Goal: Transaction & Acquisition: Purchase product/service

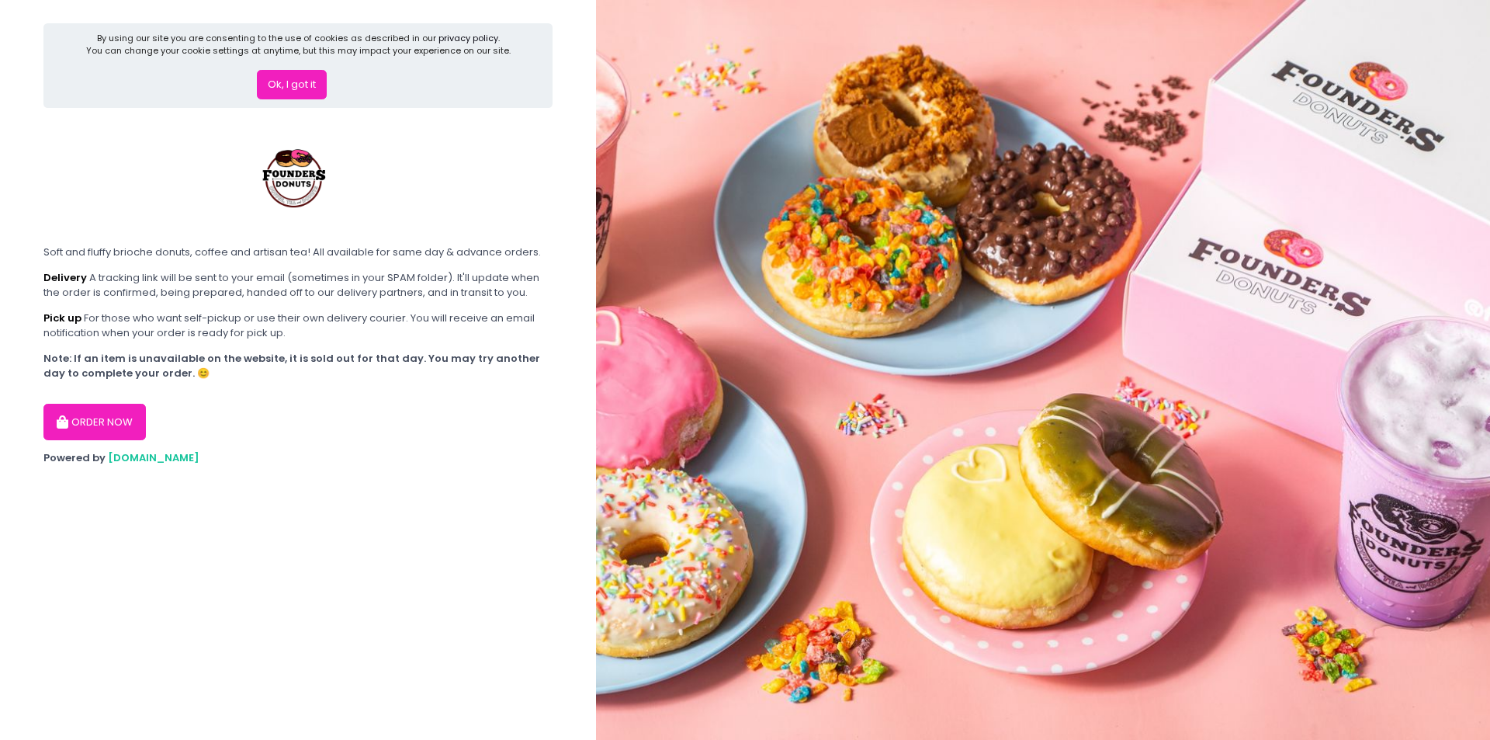
click at [119, 432] on button "ORDER NOW" at bounding box center [94, 422] width 102 height 37
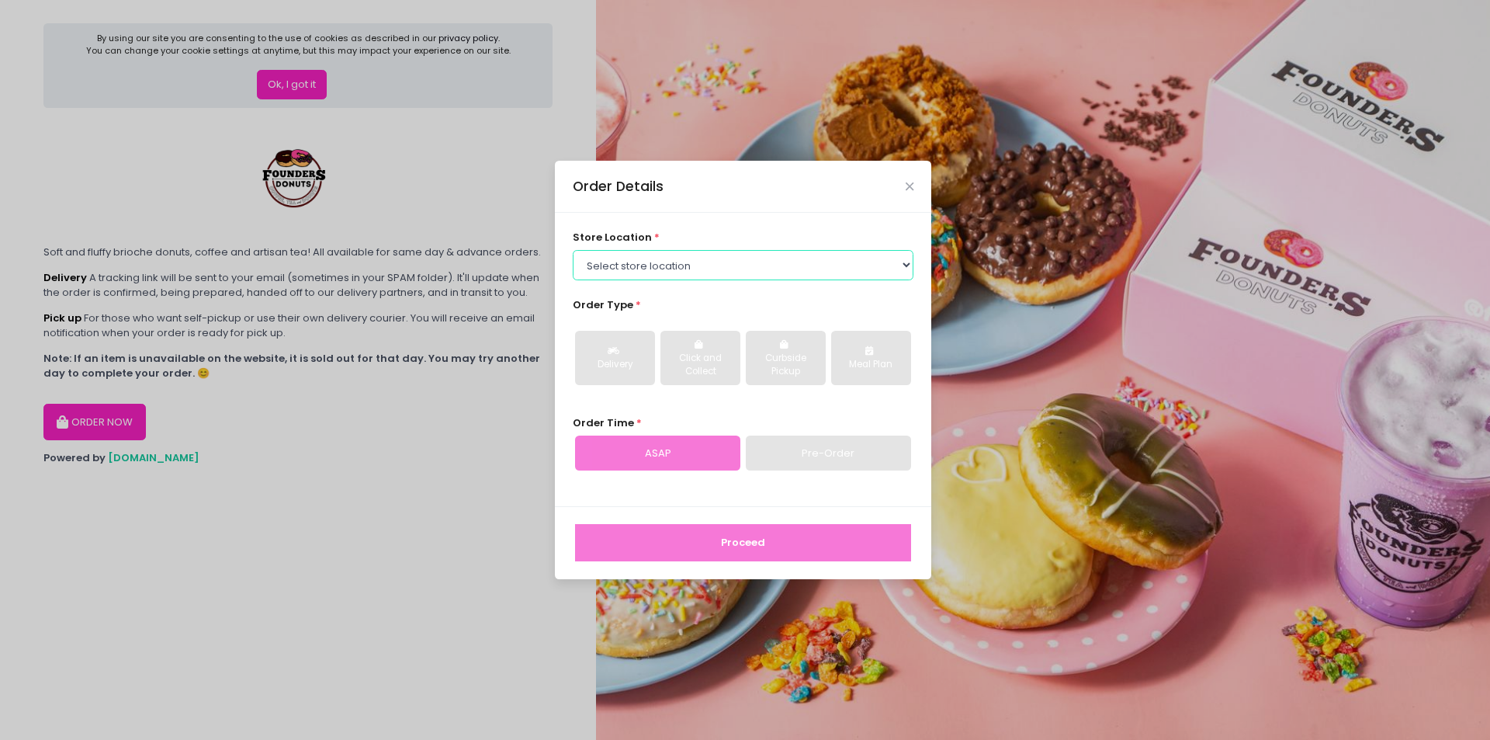
drag, startPoint x: 713, startPoint y: 274, endPoint x: 697, endPoint y: 279, distance: 17.2
click at [713, 274] on select "Select store location Founders Donuts - [PERSON_NAME] Founders Donuts - [GEOGRA…" at bounding box center [743, 264] width 341 height 29
select select "61a2022e41b39c710272d16a"
click at [573, 250] on select "Select store location Founders Donuts - [PERSON_NAME] Founders Donuts - [GEOGRA…" at bounding box center [743, 264] width 341 height 29
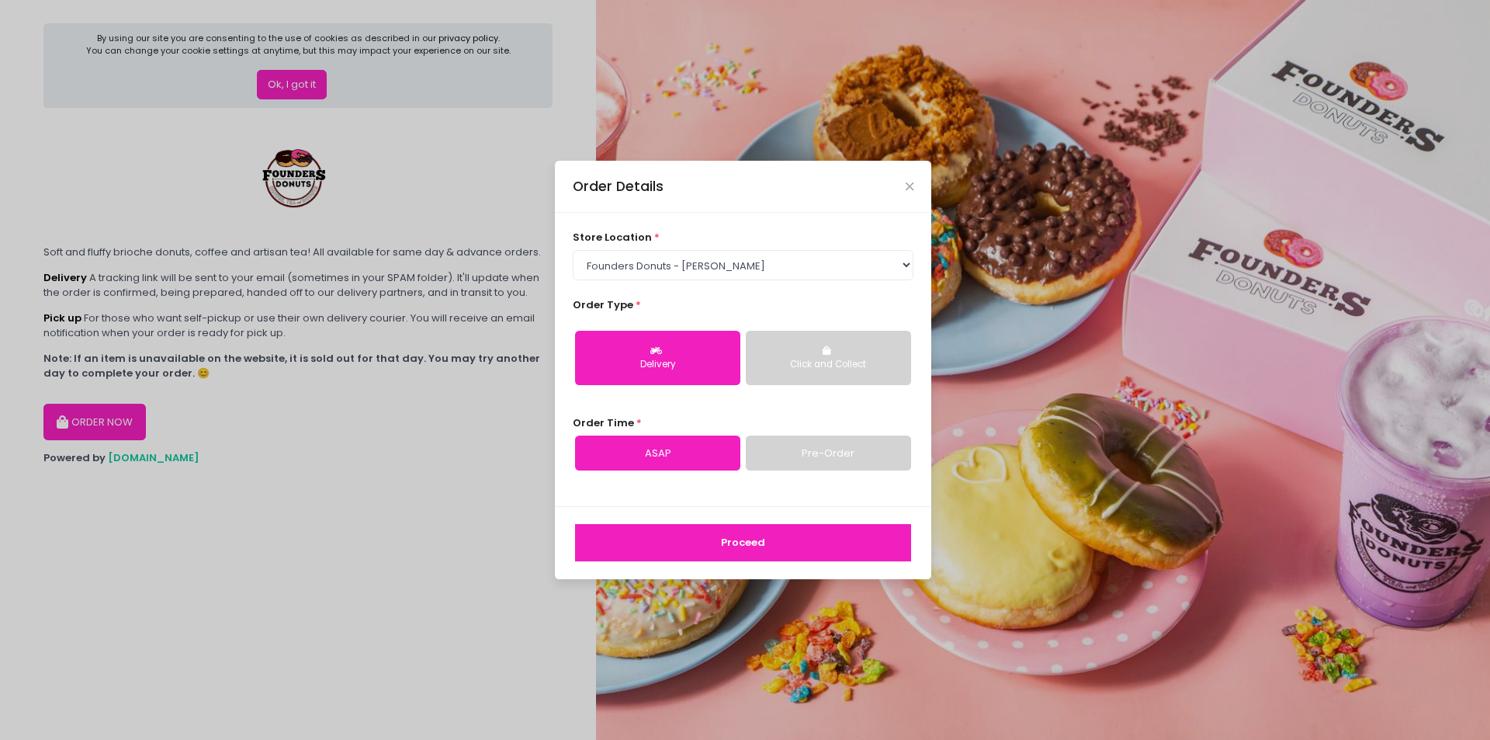
click at [806, 459] on link "Pre-Order" at bounding box center [828, 453] width 165 height 36
select select "[DATE]"
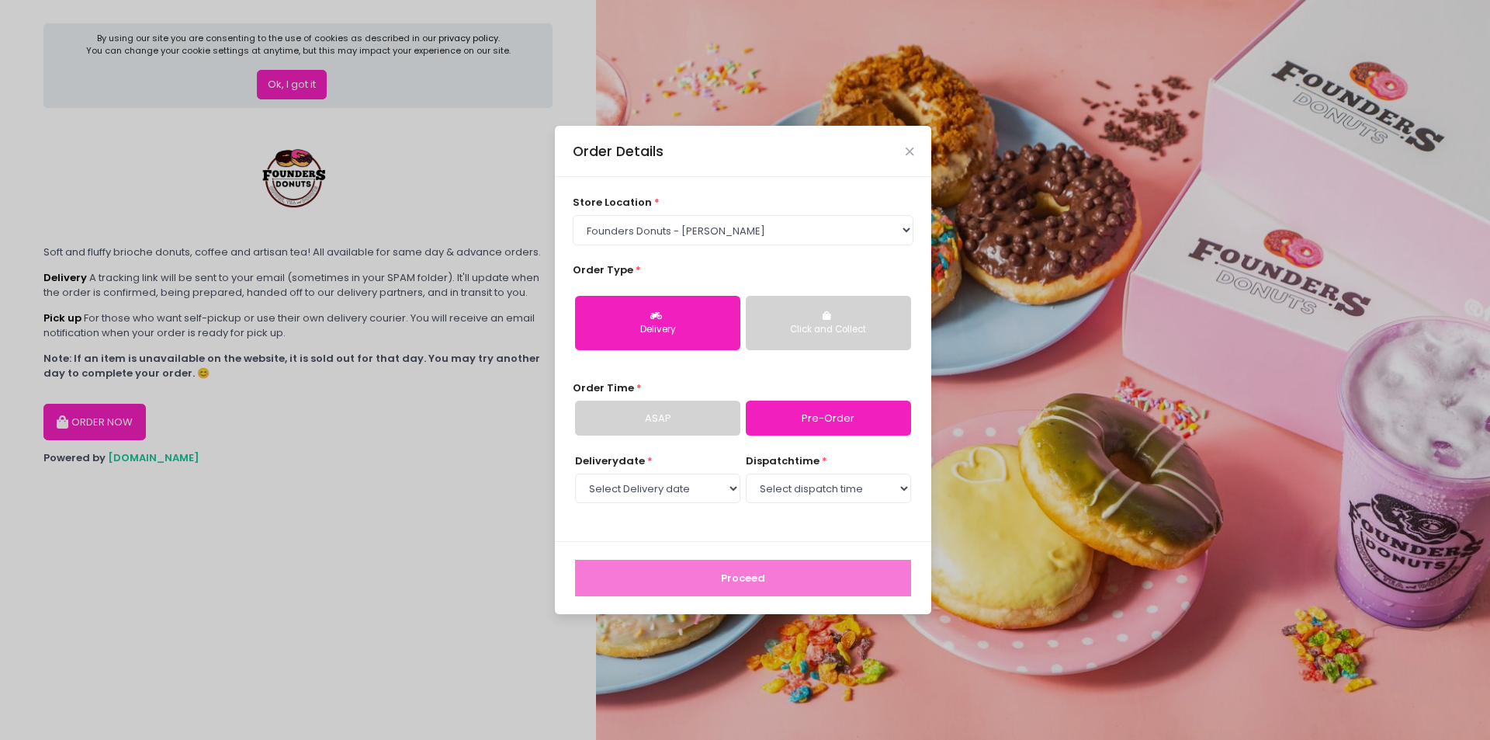
click at [905, 144] on div "Order Details" at bounding box center [743, 151] width 376 height 51
click at [911, 154] on icon "Close" at bounding box center [910, 152] width 8 height 12
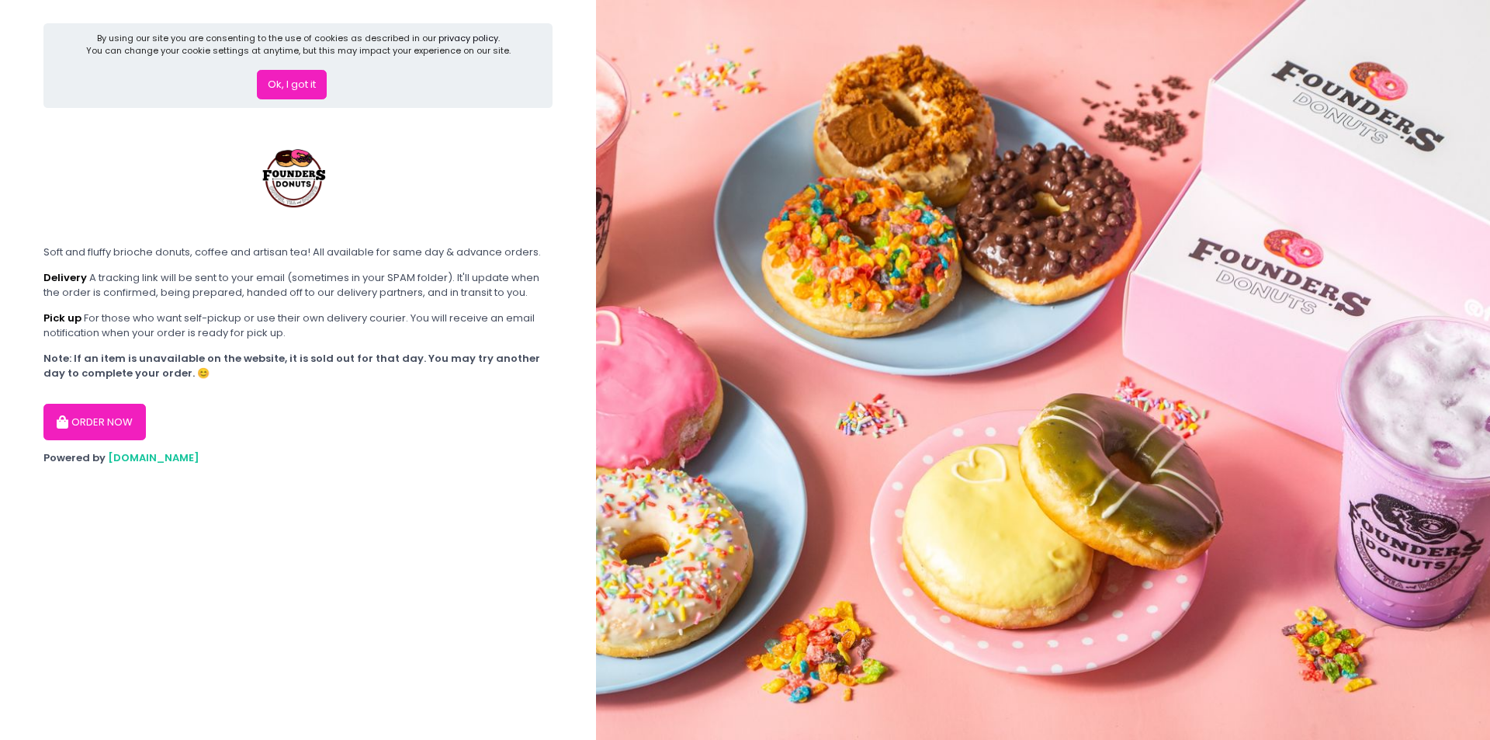
click at [88, 432] on button "ORDER NOW" at bounding box center [94, 422] width 102 height 37
select select "61a2022e41b39c710272d16a"
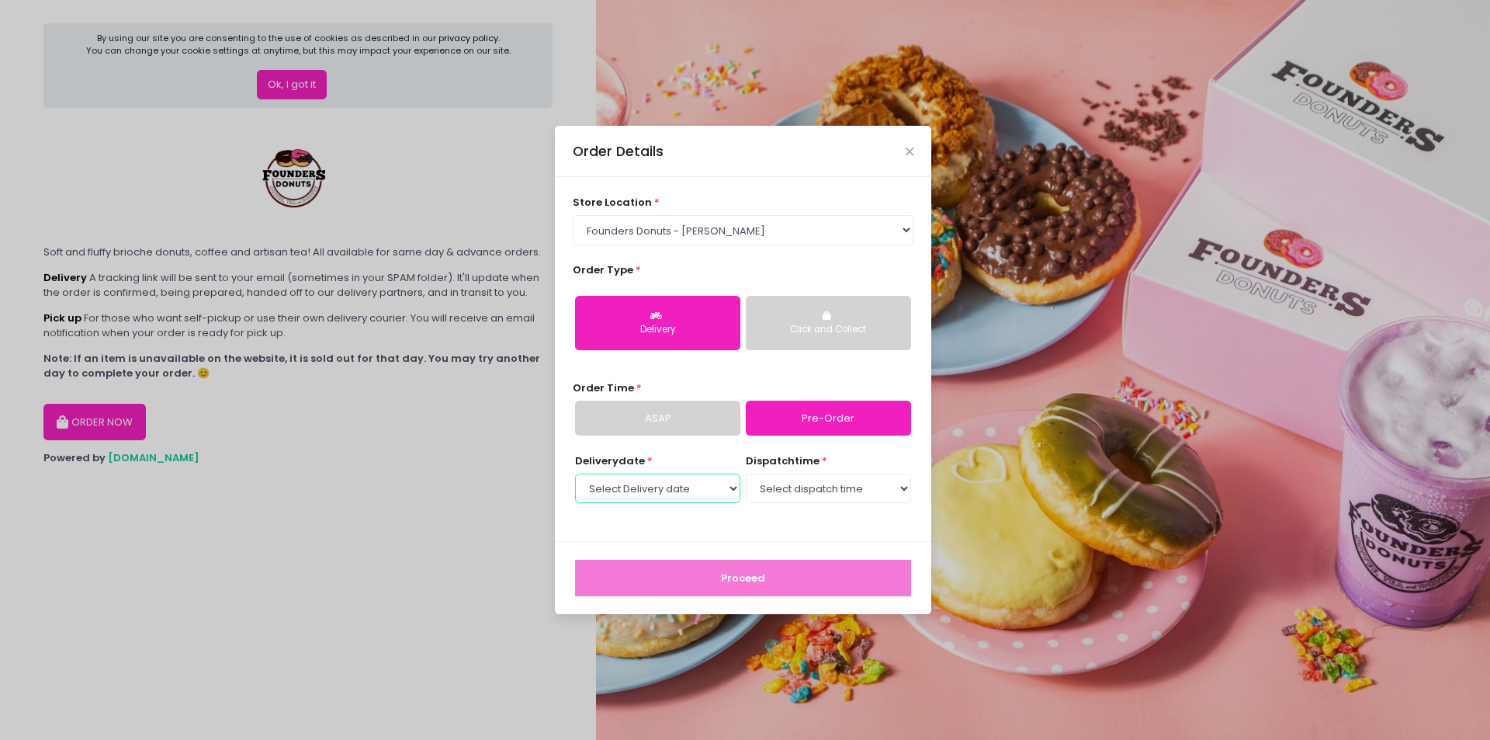
click at [672, 487] on select "Select Delivery date [DATE] [DATE] [DATE] [DATE] [DATE] [DATE] [DATE] [DATE] [D…" at bounding box center [657, 487] width 165 height 29
select select "[DATE]"
click at [575, 473] on select "Select Delivery date [DATE] [DATE] [DATE] [DATE] [DATE] [DATE] [DATE] [DATE] [D…" at bounding box center [657, 487] width 165 height 29
click at [812, 498] on select "Select dispatch time 07:00 AM - 07:30 AM 07:30 AM - 08:00 AM 08:00 AM - 08:30 A…" at bounding box center [828, 487] width 165 height 29
select select "11:00"
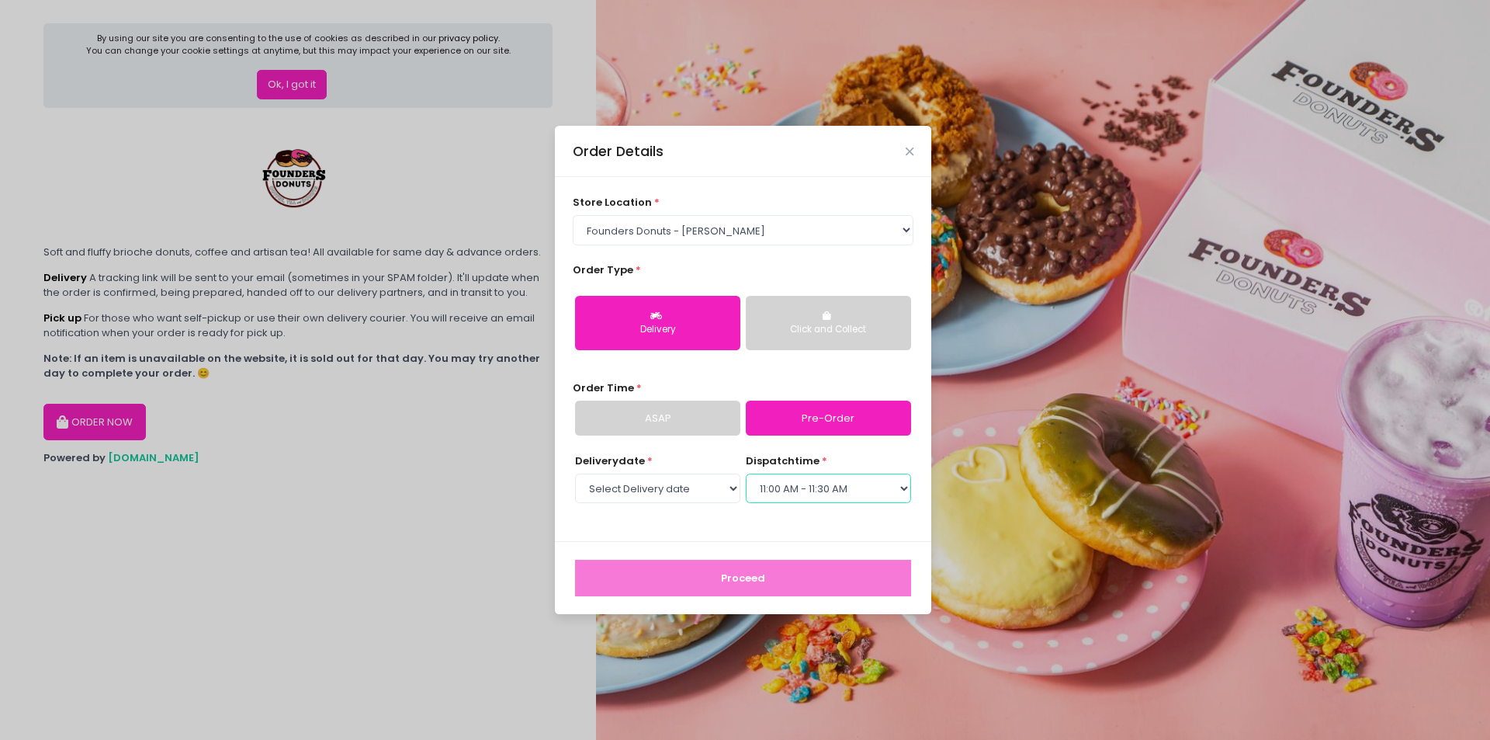
click at [746, 473] on select "Select dispatch time 07:00 AM - 07:30 AM 07:30 AM - 08:00 AM 08:00 AM - 08:30 A…" at bounding box center [828, 487] width 165 height 29
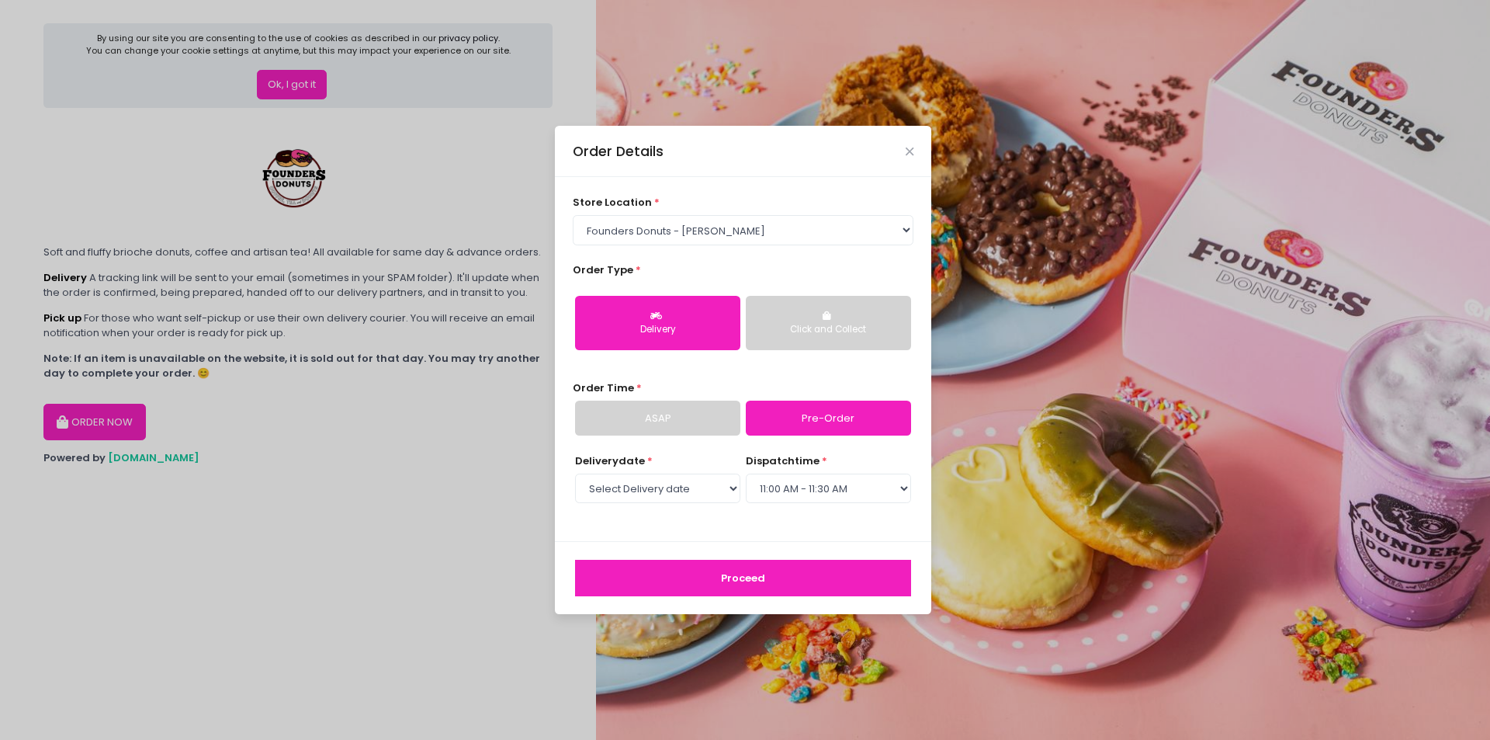
click at [746, 575] on button "Proceed" at bounding box center [743, 578] width 336 height 37
